Goal: Task Accomplishment & Management: Manage account settings

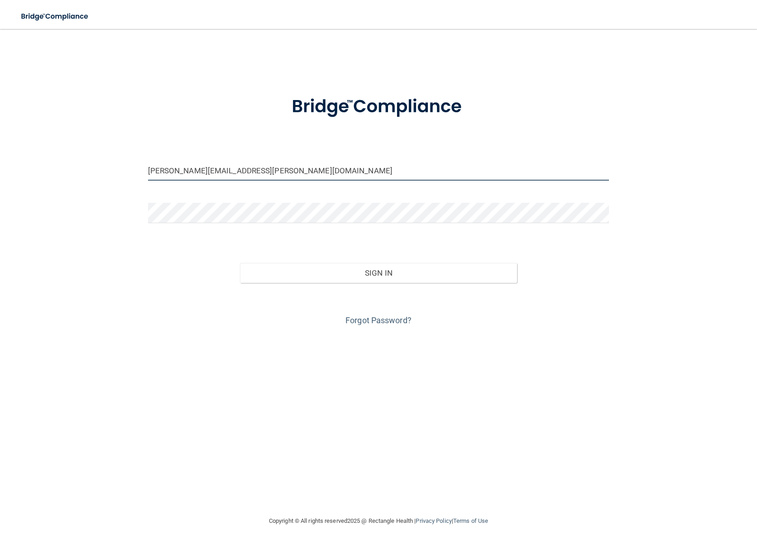
type input "[PERSON_NAME][EMAIL_ADDRESS][PERSON_NAME][DOMAIN_NAME]"
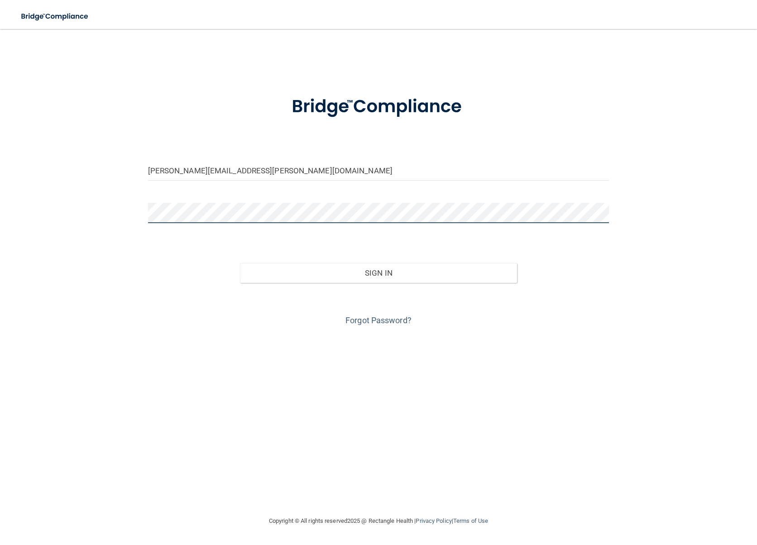
click at [379, 272] on button "Sign In" at bounding box center [378, 273] width 277 height 20
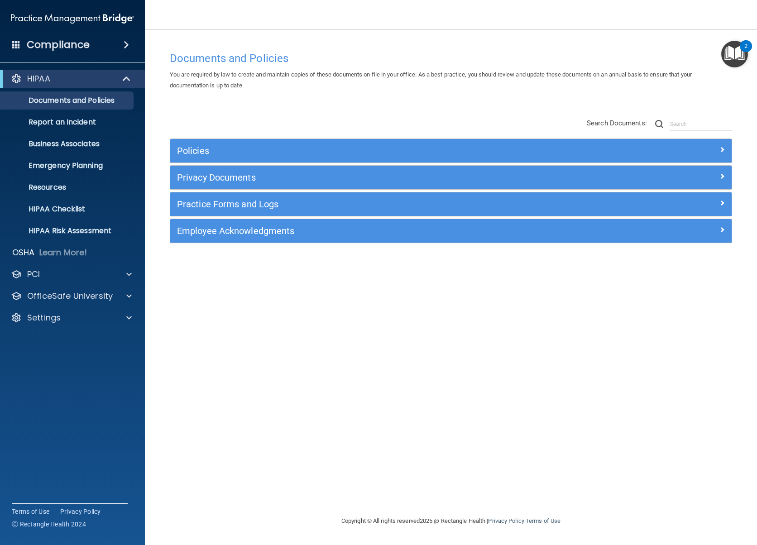
click at [124, 47] on span at bounding box center [126, 44] width 5 height 11
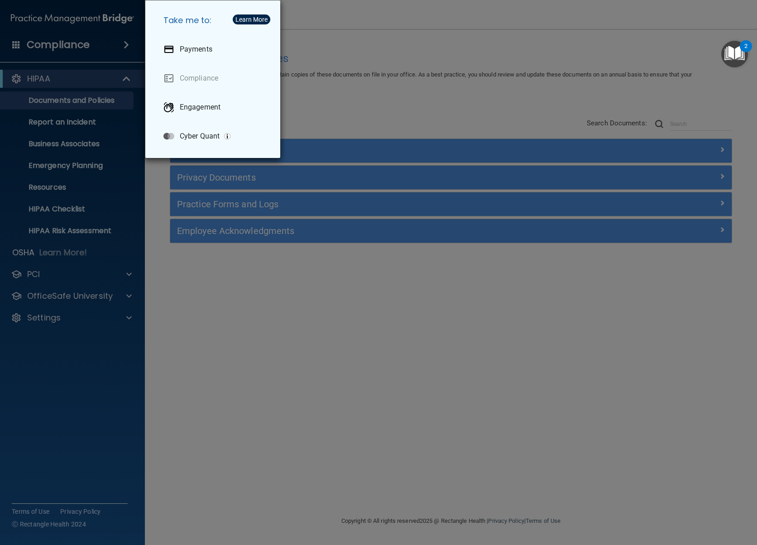
click at [62, 368] on div "Take me to: Payments Compliance Engagement Cyber Quant" at bounding box center [378, 272] width 757 height 545
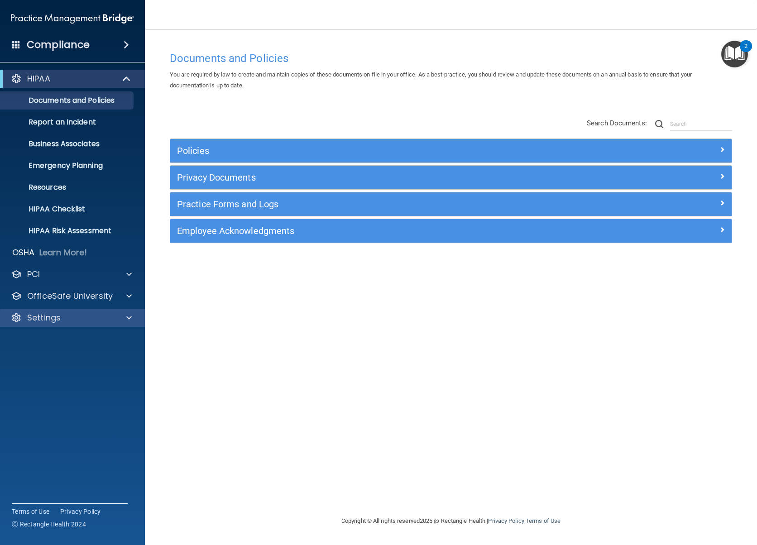
click at [123, 319] on div at bounding box center [127, 317] width 23 height 11
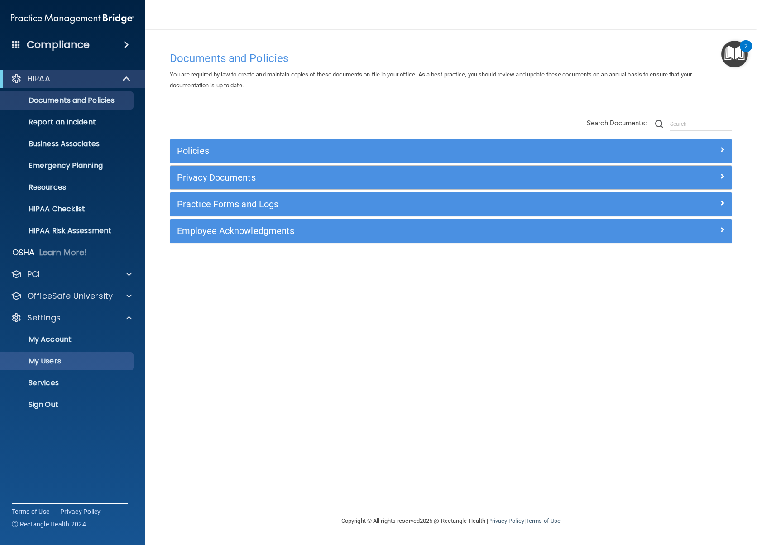
click at [91, 360] on p "My Users" at bounding box center [68, 361] width 124 height 9
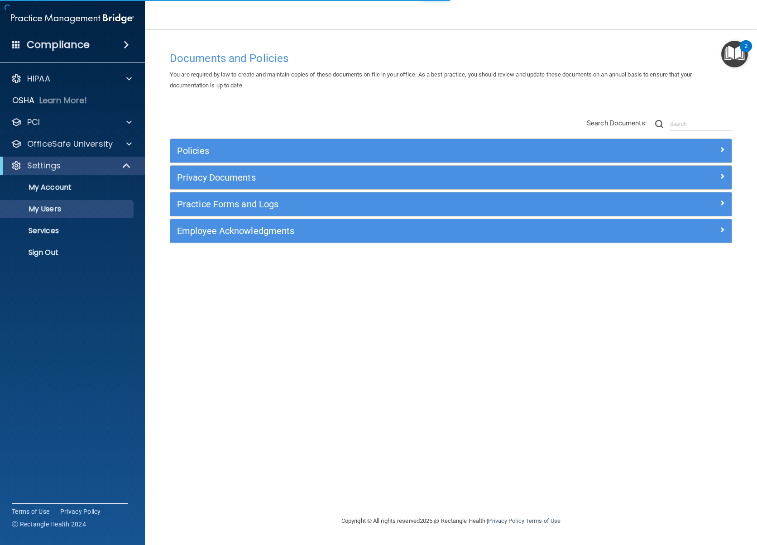
select select "20"
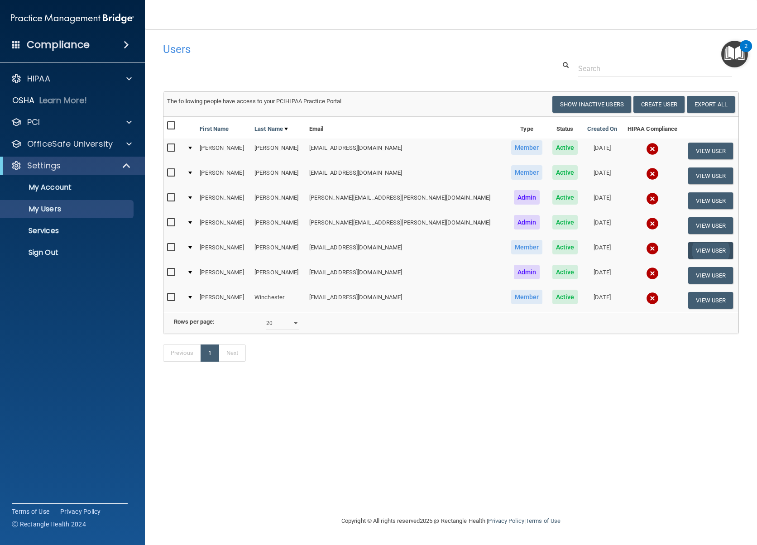
click at [700, 249] on button "View User" at bounding box center [710, 250] width 45 height 17
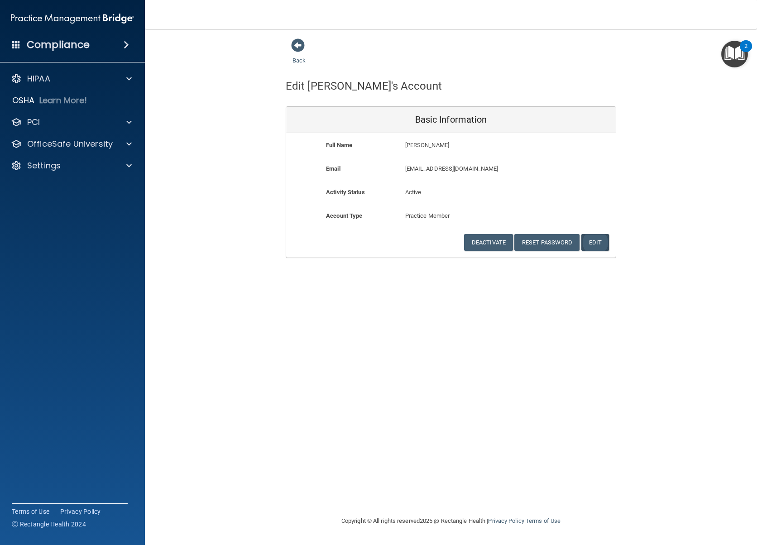
click at [593, 239] on button "Edit" at bounding box center [595, 242] width 28 height 17
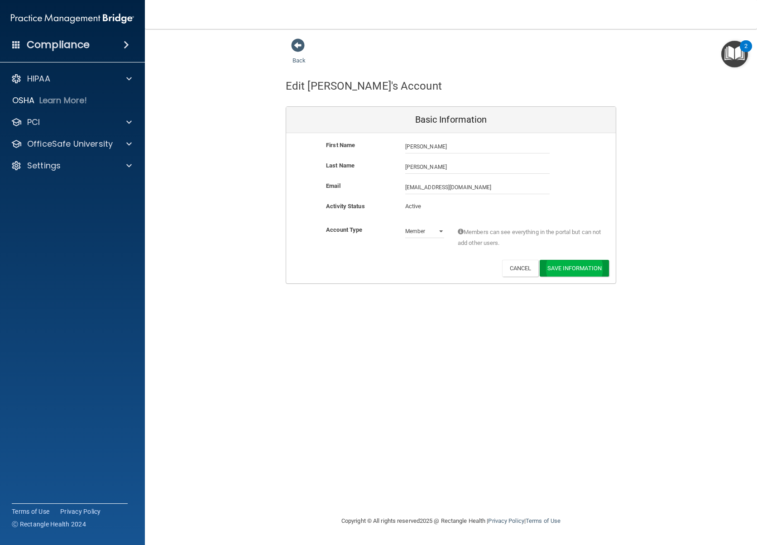
click at [574, 264] on button "Save Information" at bounding box center [574, 268] width 69 height 17
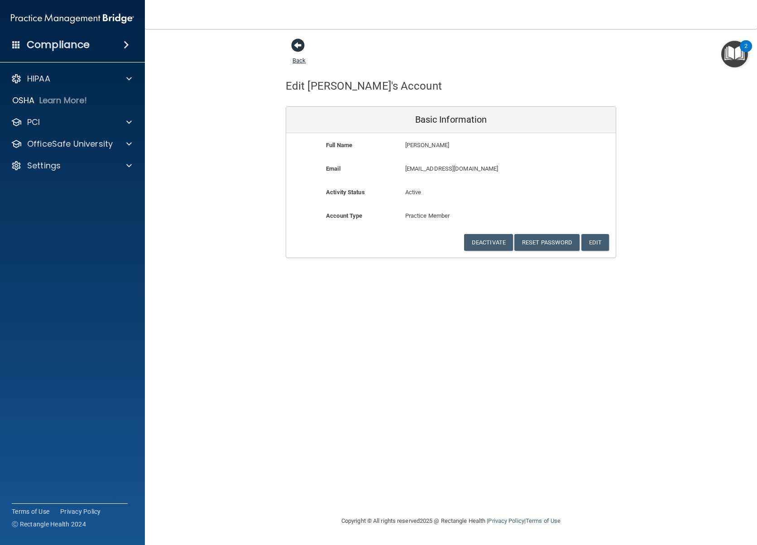
click at [295, 44] on span at bounding box center [298, 45] width 14 height 14
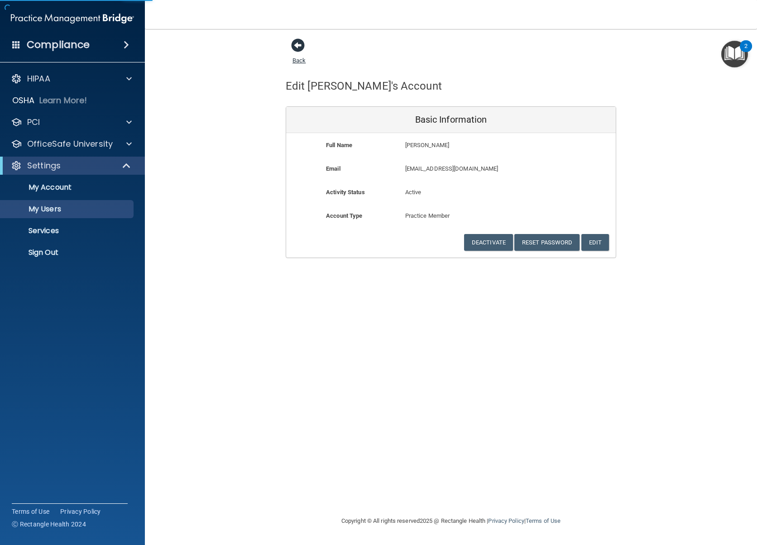
select select "20"
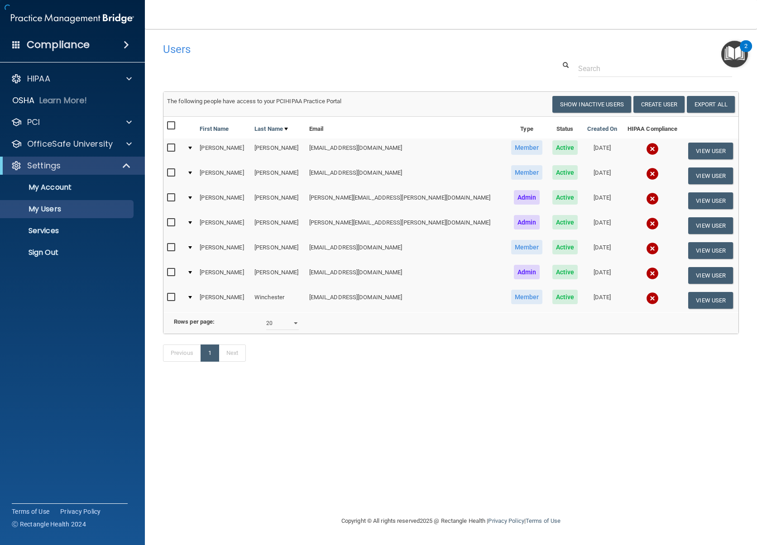
click at [297, 46] on h4 "Users" at bounding box center [328, 49] width 331 height 12
click at [173, 245] on input "checkbox" at bounding box center [172, 247] width 10 height 7
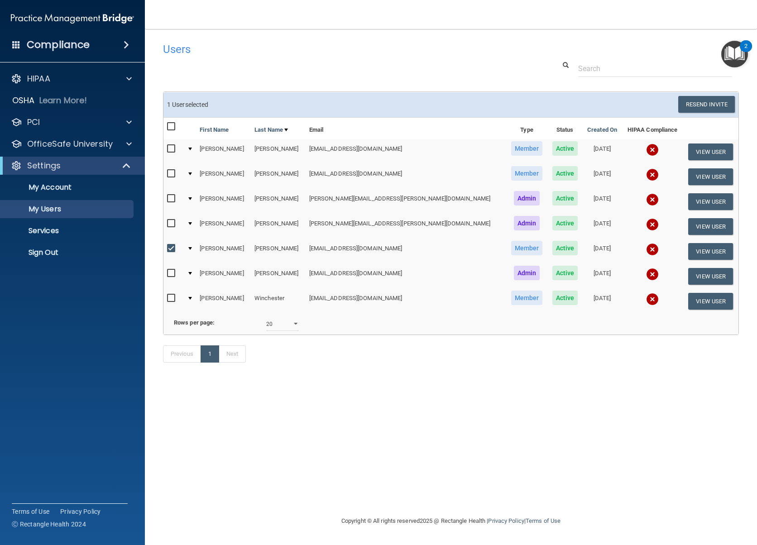
click at [192, 247] on div at bounding box center [190, 248] width 4 height 3
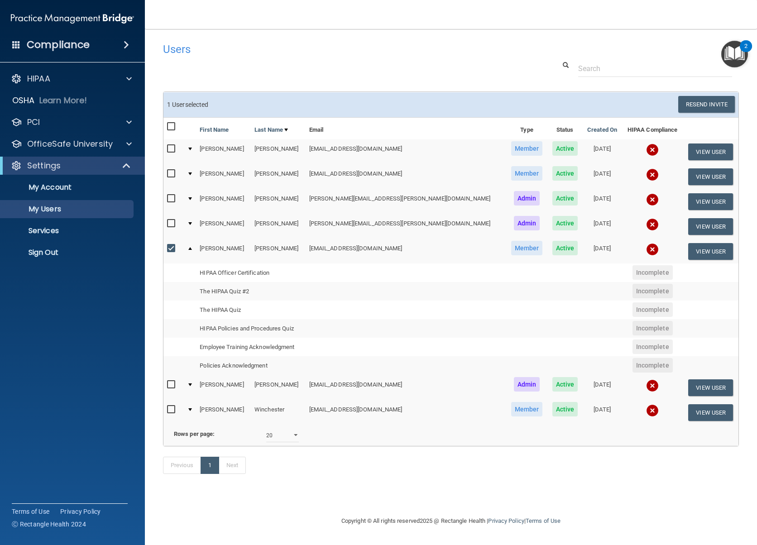
click at [192, 247] on div at bounding box center [190, 248] width 4 height 3
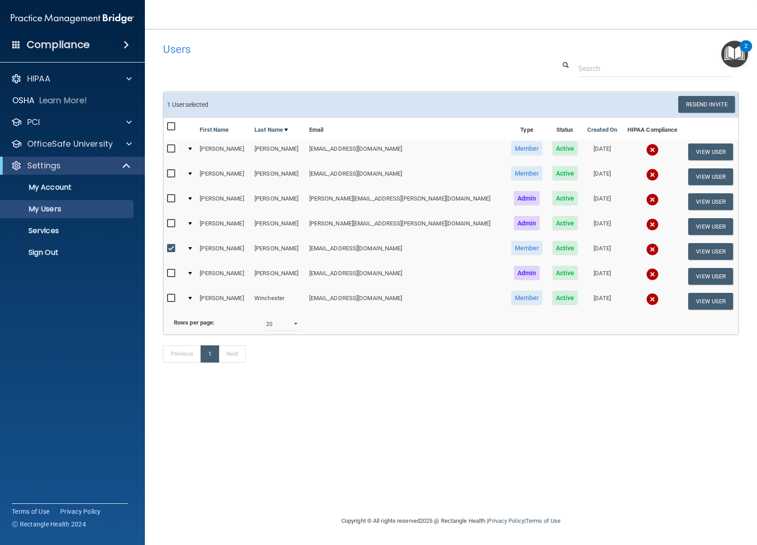
click at [192, 247] on div at bounding box center [190, 248] width 4 height 3
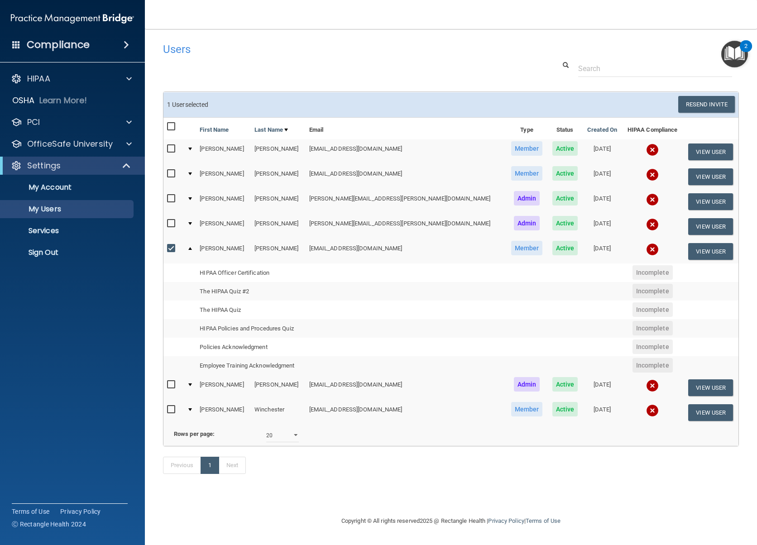
click at [171, 245] on input "checkbox" at bounding box center [172, 248] width 10 height 7
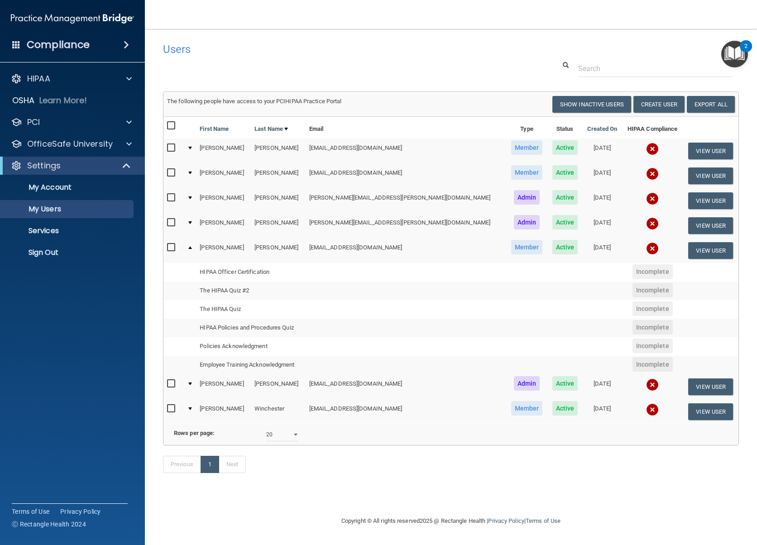
click at [169, 245] on input "checkbox" at bounding box center [172, 247] width 10 height 7
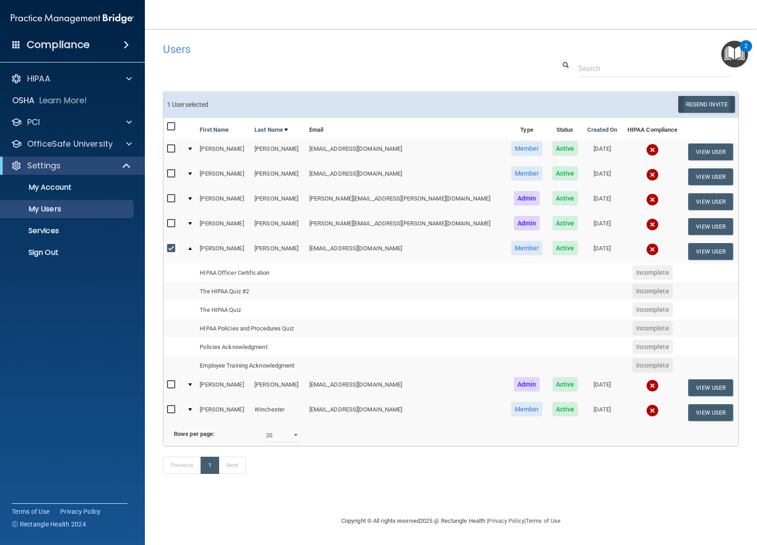
click at [712, 105] on button "Resend Invite" at bounding box center [706, 104] width 57 height 17
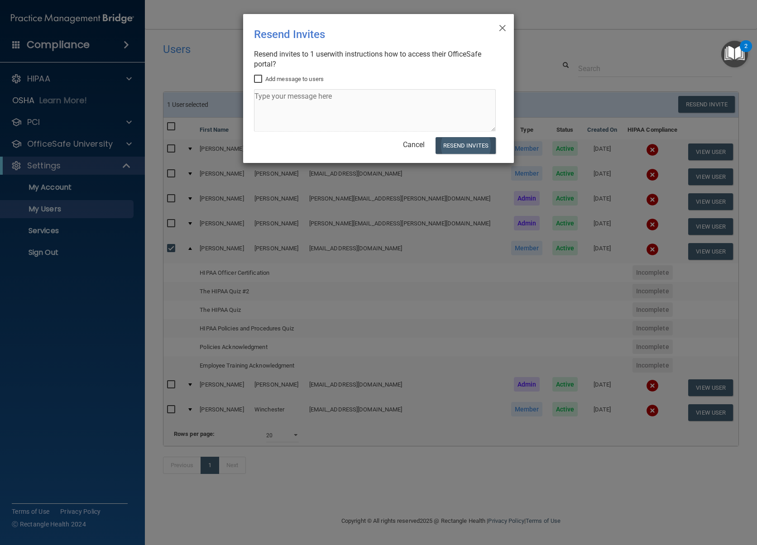
click at [467, 143] on button "Resend Invites" at bounding box center [466, 145] width 60 height 17
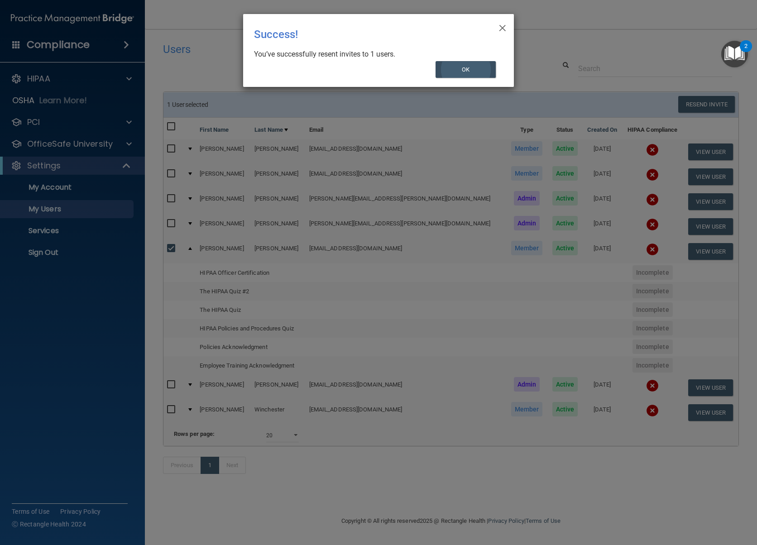
click at [467, 70] on button "OK" at bounding box center [466, 69] width 61 height 17
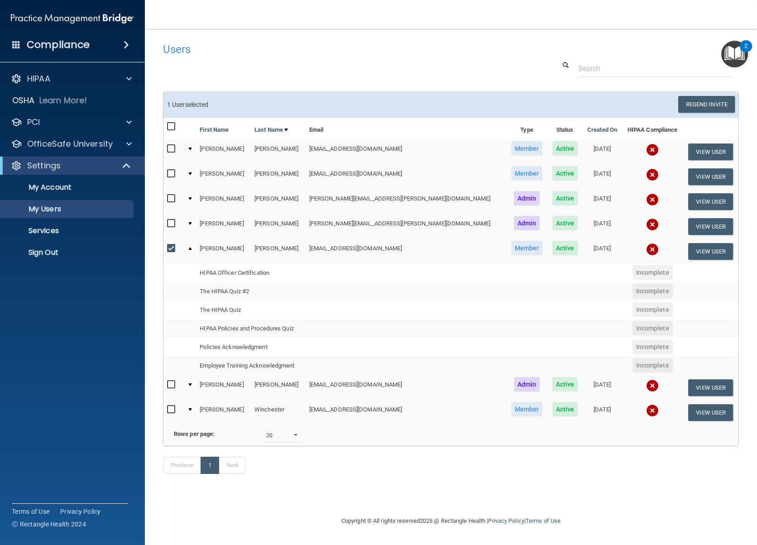
click at [169, 245] on input "checkbox" at bounding box center [172, 248] width 10 height 7
checkbox input "false"
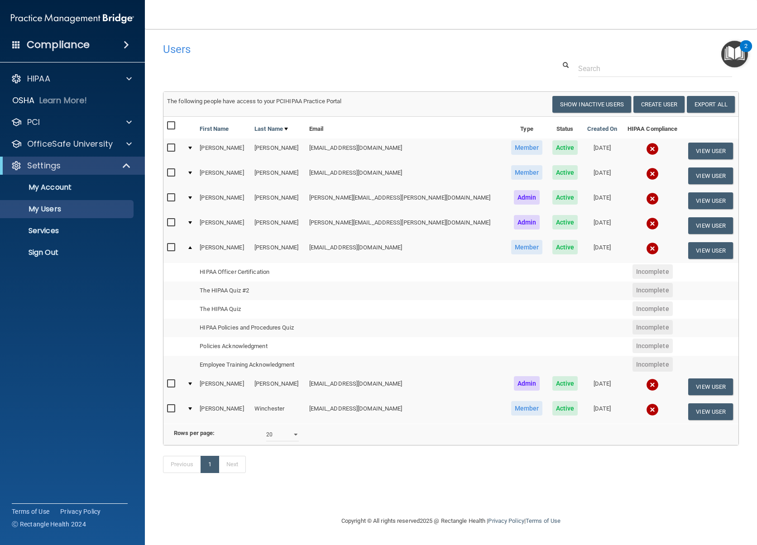
click at [193, 247] on td at bounding box center [189, 250] width 13 height 24
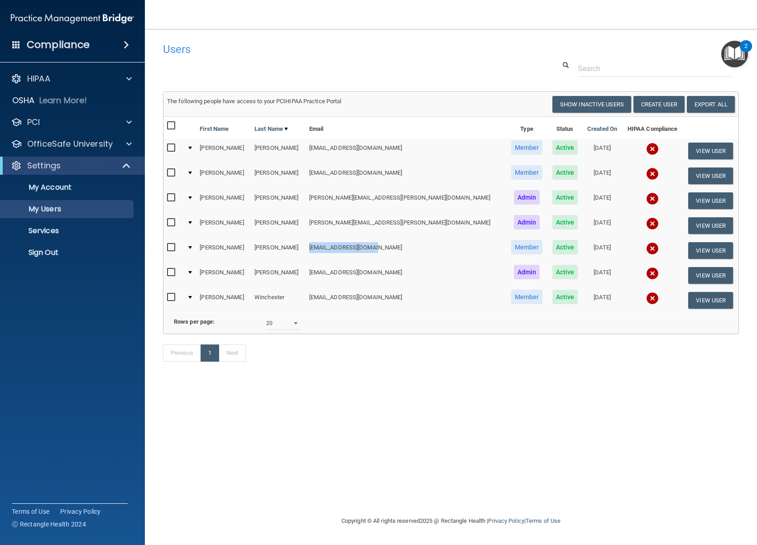
drag, startPoint x: 314, startPoint y: 246, endPoint x: 382, endPoint y: 246, distance: 68.4
click at [382, 246] on td "[EMAIL_ADDRESS][DOMAIN_NAME]" at bounding box center [406, 250] width 201 height 25
copy td "[EMAIL_ADDRESS][DOMAIN_NAME]"
click at [91, 19] on img at bounding box center [72, 19] width 123 height 18
